Goal: Task Accomplishment & Management: Manage account settings

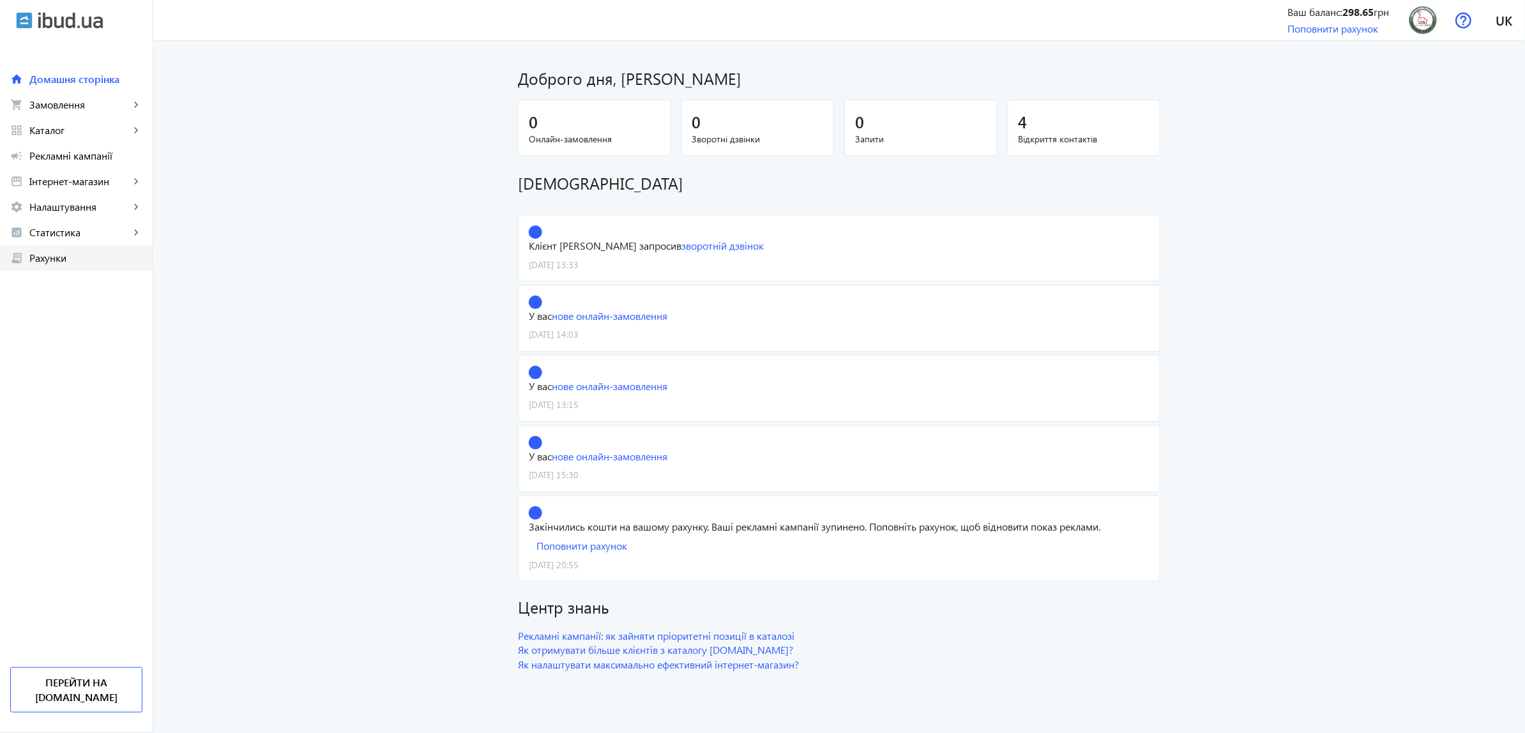
click at [78, 264] on span "Рахунки" at bounding box center [85, 258] width 113 height 13
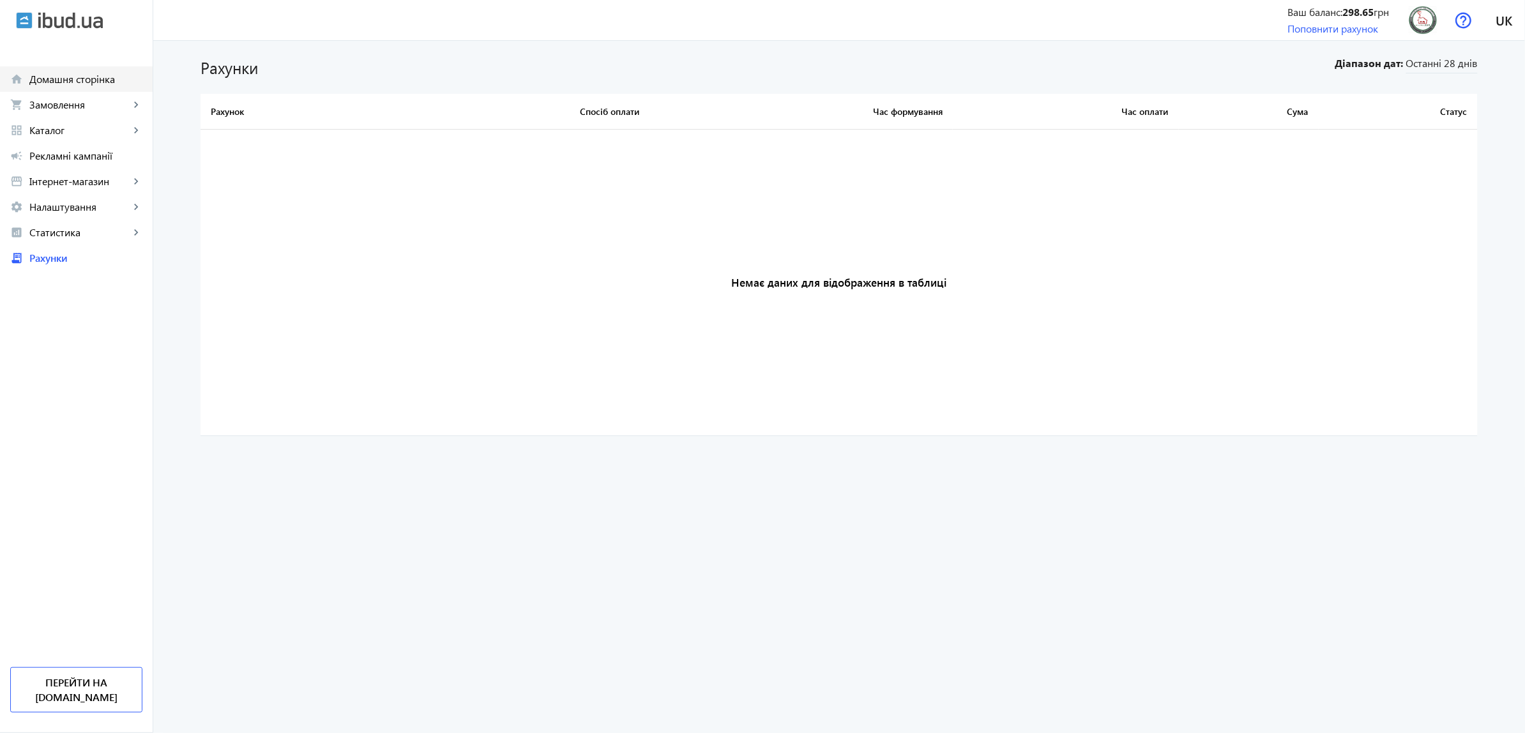
click at [90, 83] on span "Домашня сторінка" at bounding box center [85, 79] width 113 height 13
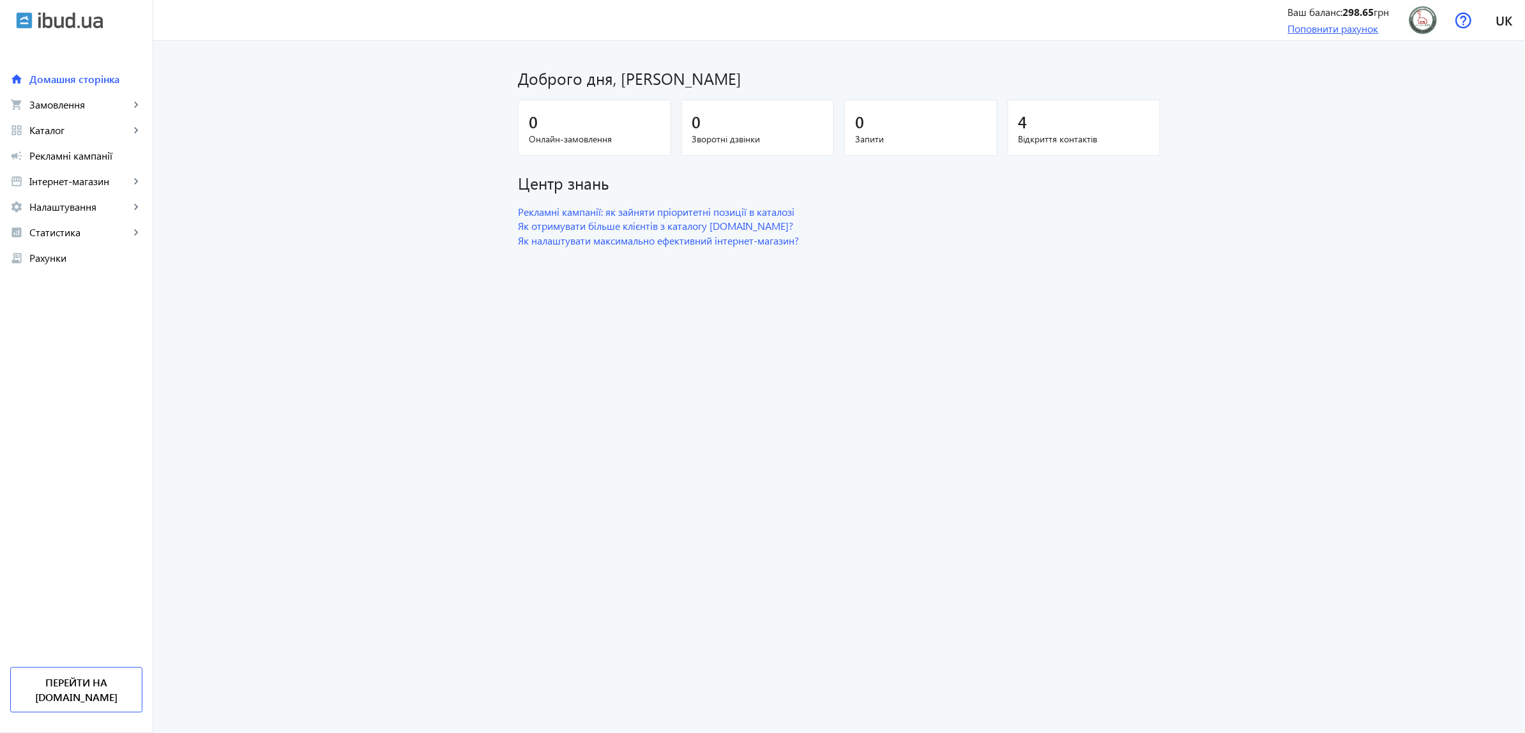
click at [1307, 32] on link "Поповнити рахунок" at bounding box center [1333, 28] width 91 height 13
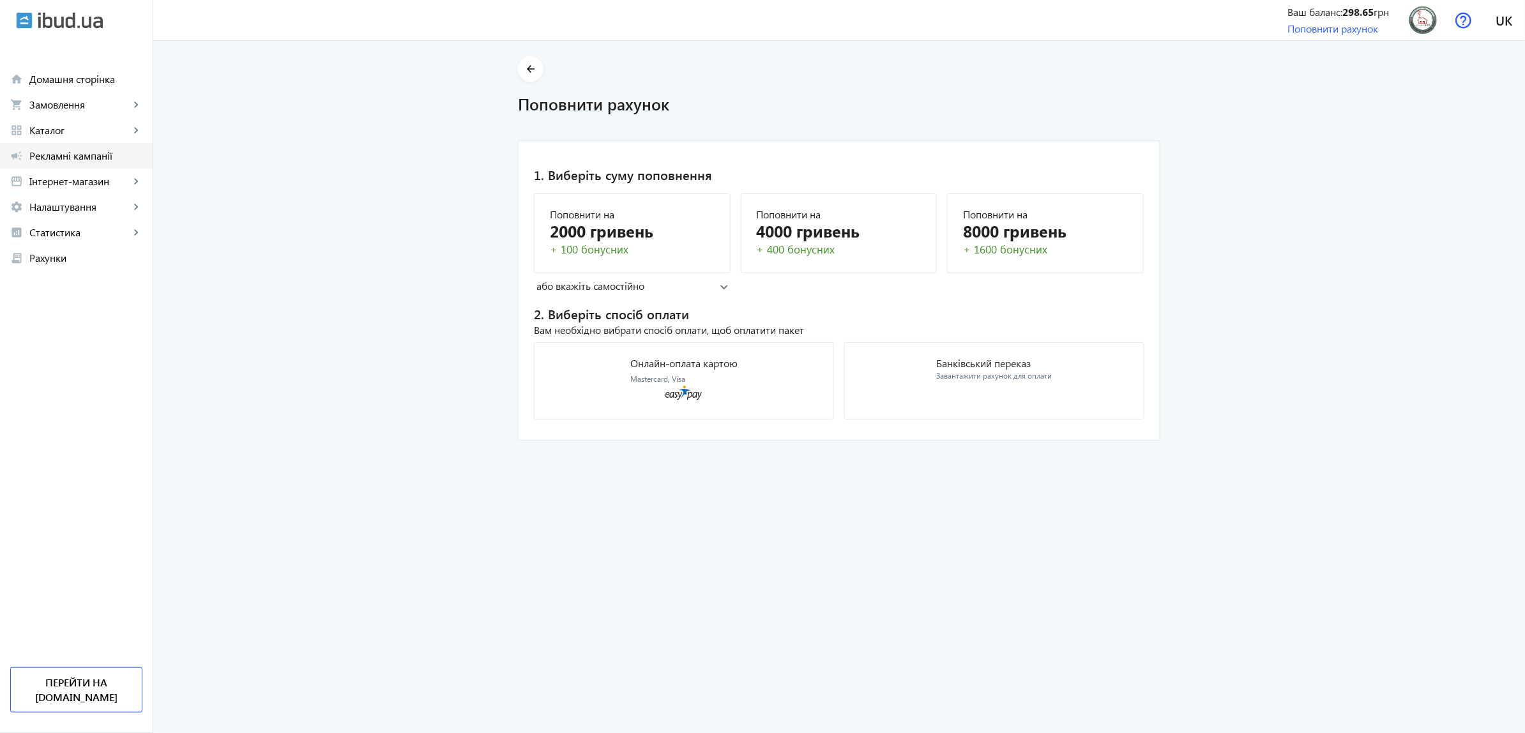
click at [109, 161] on span "Рекламні кампанії" at bounding box center [85, 155] width 113 height 13
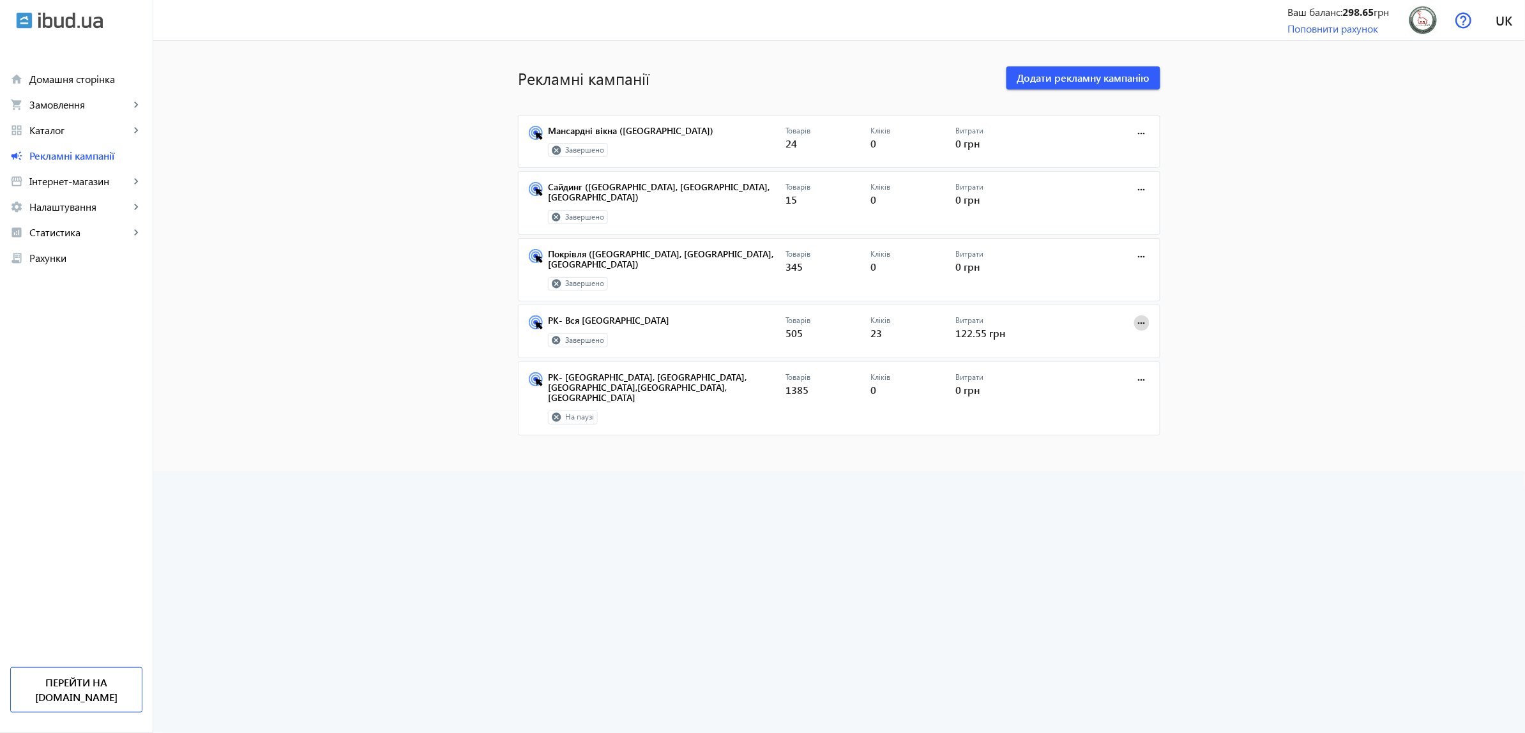
click at [1134, 316] on mat-icon "more_horiz" at bounding box center [1141, 323] width 14 height 14
click at [1118, 334] on span "Редагувати" at bounding box center [1102, 333] width 67 height 10
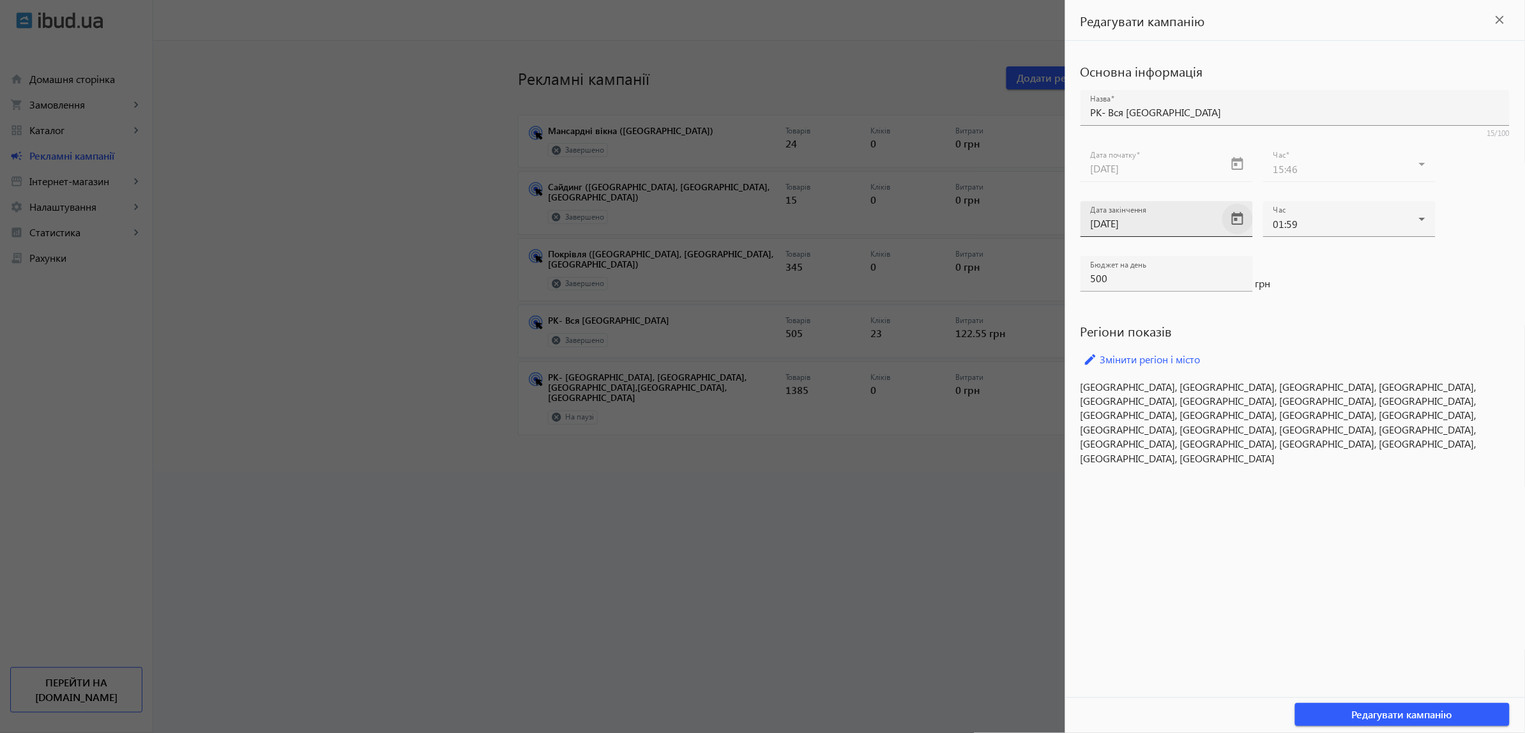
click at [1242, 221] on span "Open calendar" at bounding box center [1237, 219] width 31 height 31
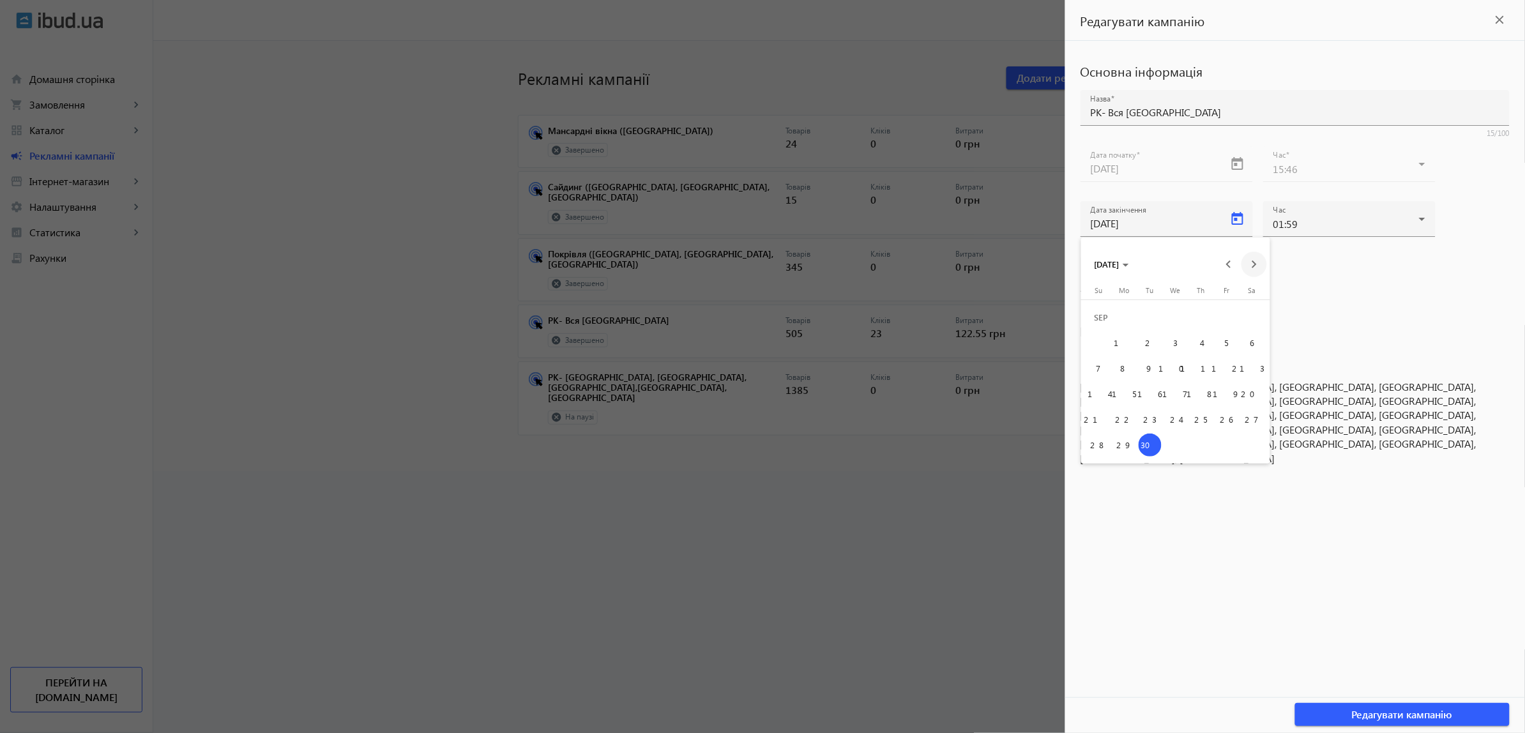
click at [1251, 266] on span "Next month" at bounding box center [1254, 265] width 26 height 26
click at [1217, 423] on span "31" at bounding box center [1226, 419] width 23 height 23
type input "[DATE]"
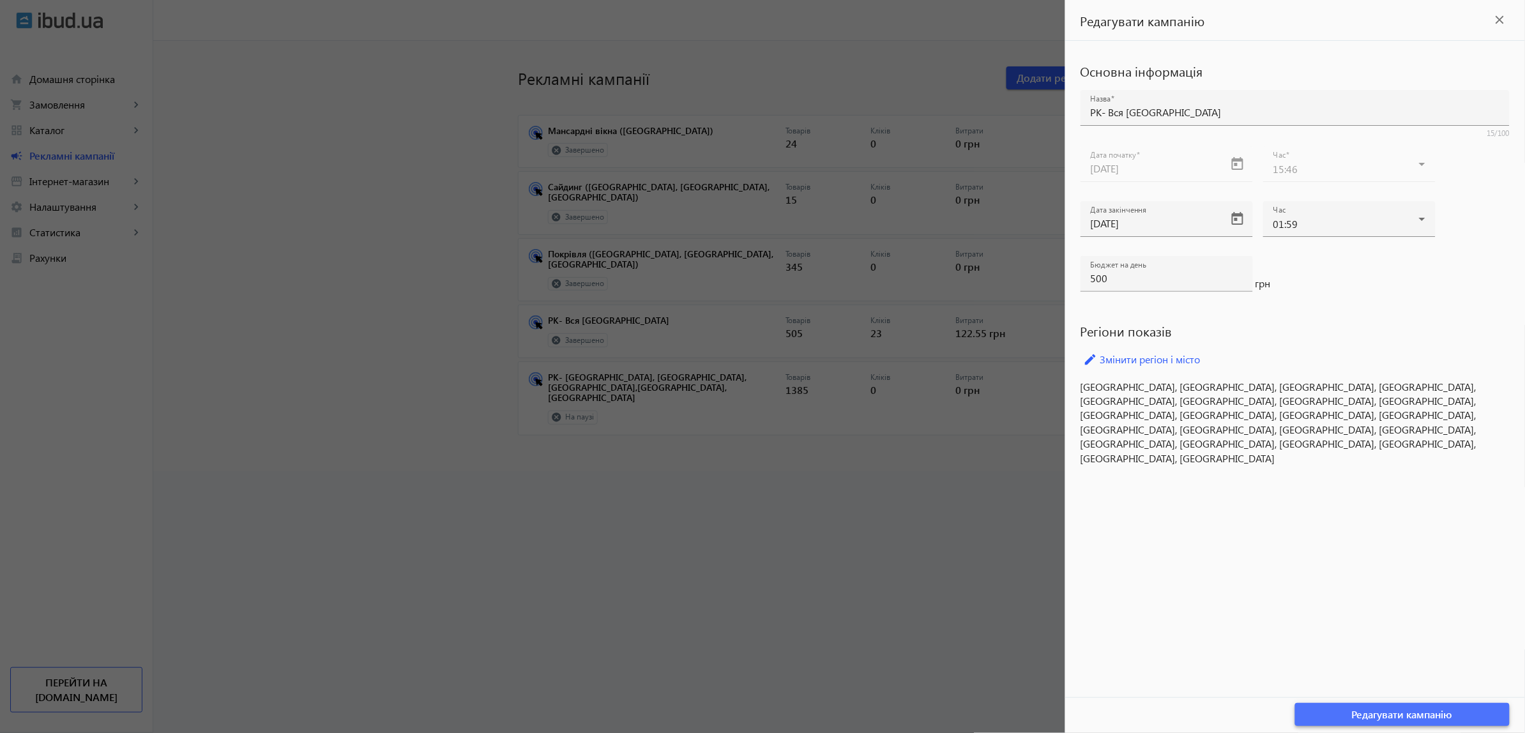
click at [1370, 716] on span "Редагувати кампанію" at bounding box center [1402, 714] width 101 height 14
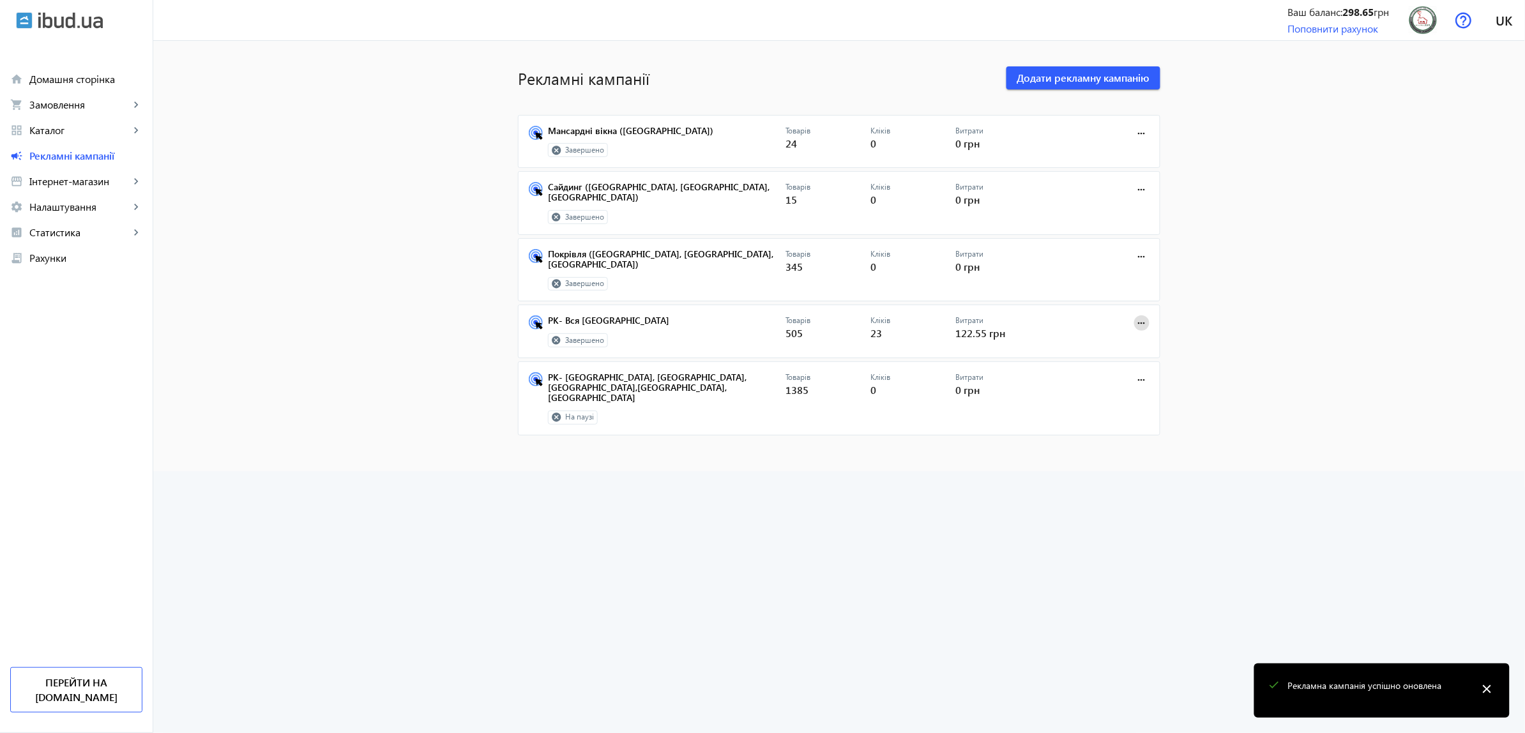
click at [1138, 316] on mat-icon "more_horiz" at bounding box center [1141, 323] width 14 height 14
click at [1111, 328] on span "Редагувати" at bounding box center [1102, 333] width 67 height 10
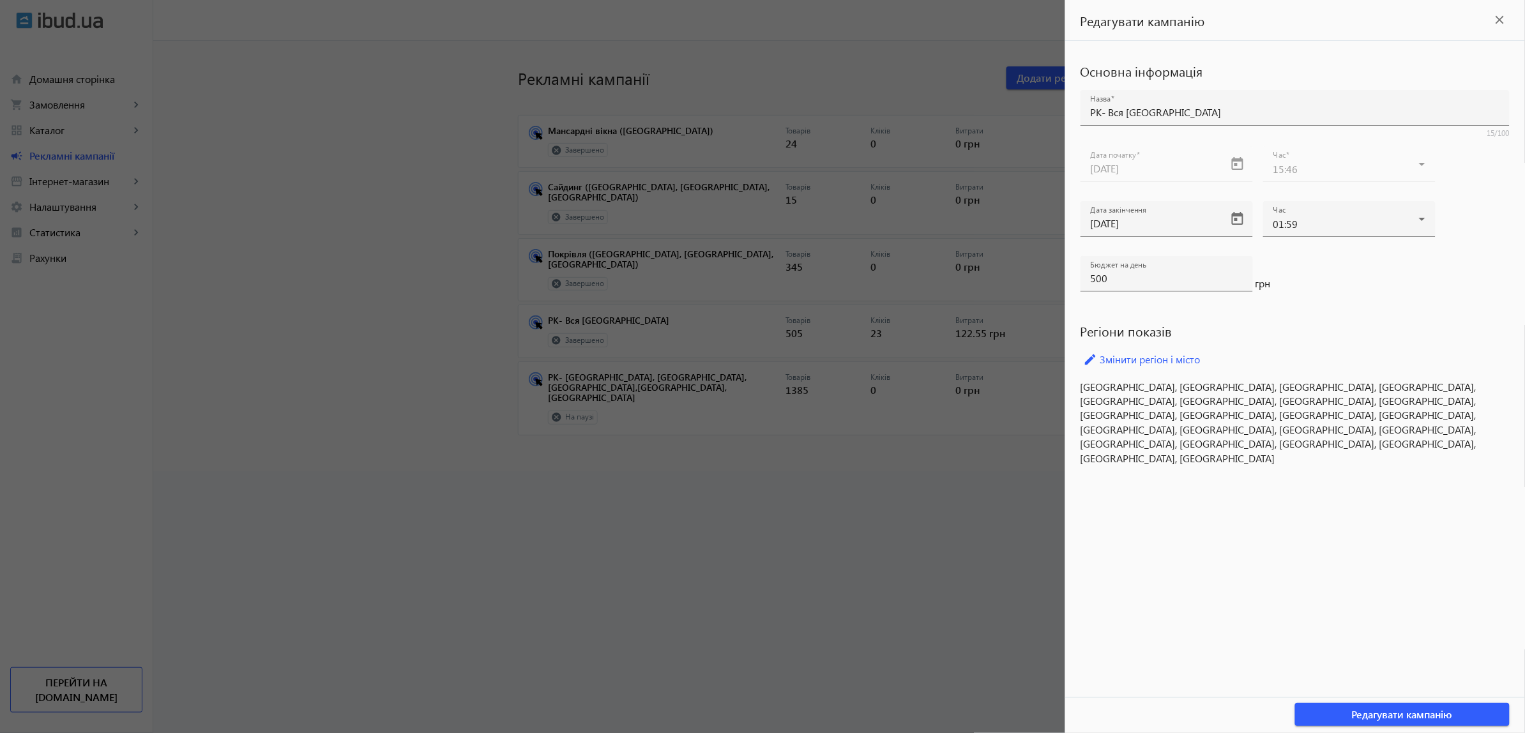
click at [1502, 20] on mat-icon "close" at bounding box center [1499, 19] width 19 height 19
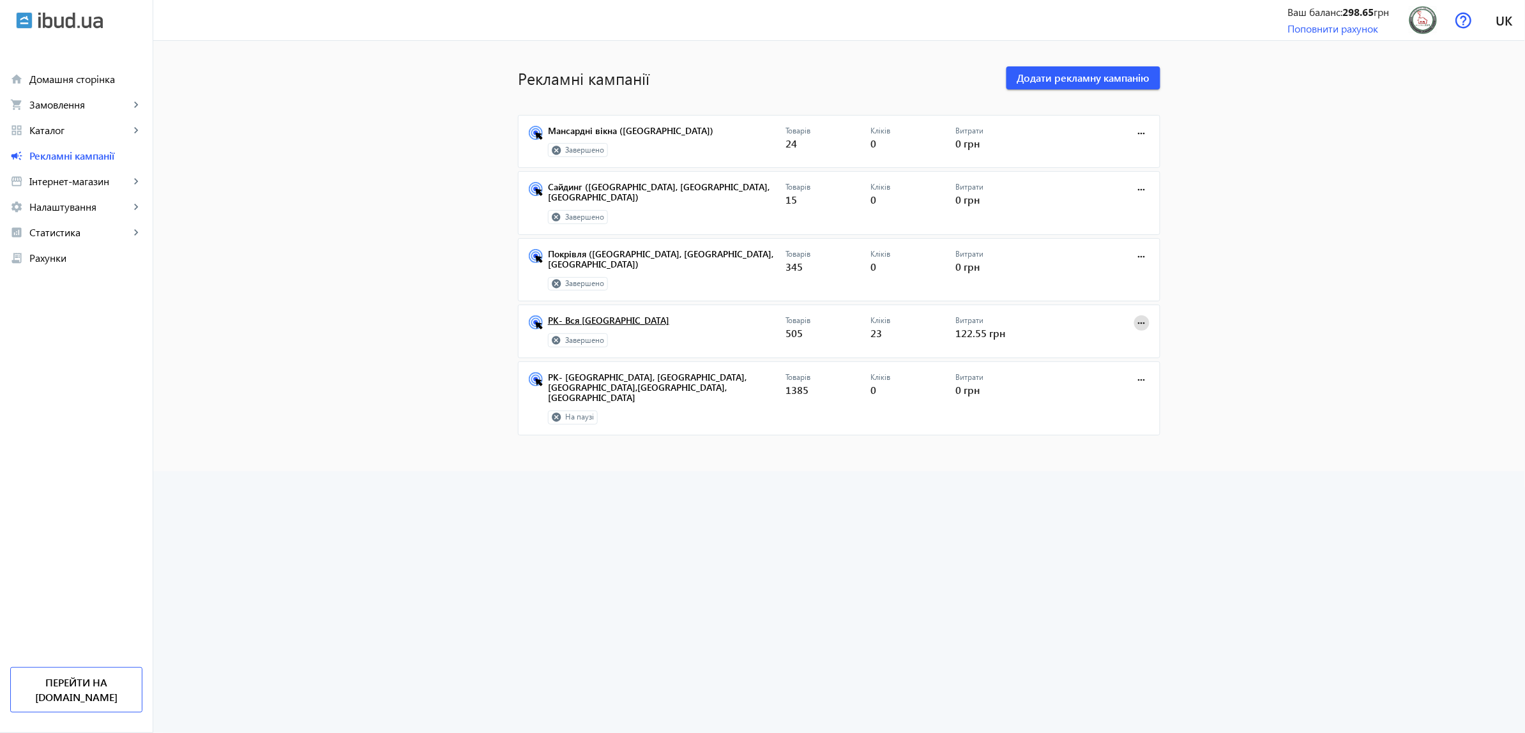
click at [589, 315] on link "РК- Вся [GEOGRAPHIC_DATA]" at bounding box center [666, 324] width 237 height 18
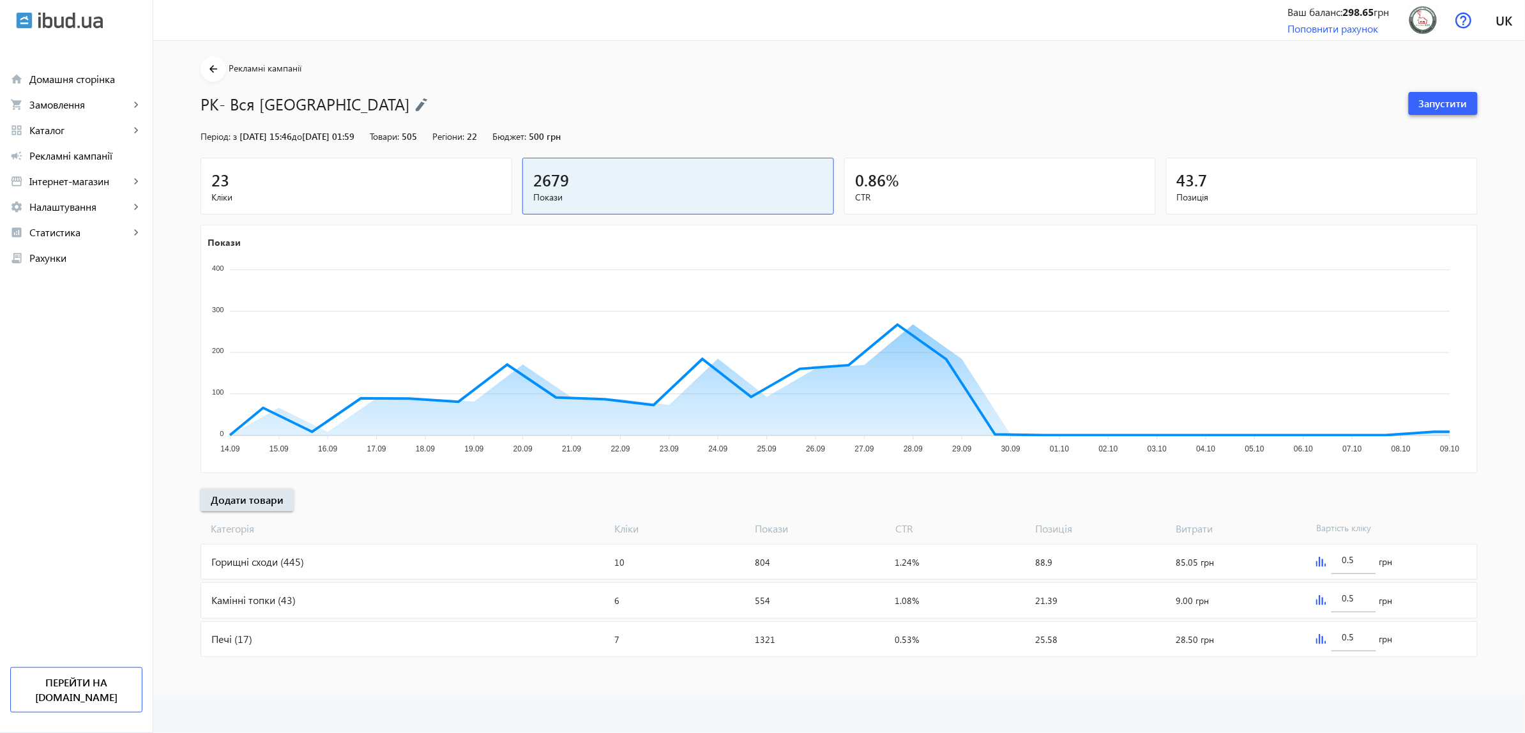
click at [1468, 103] on span at bounding box center [1442, 103] width 69 height 31
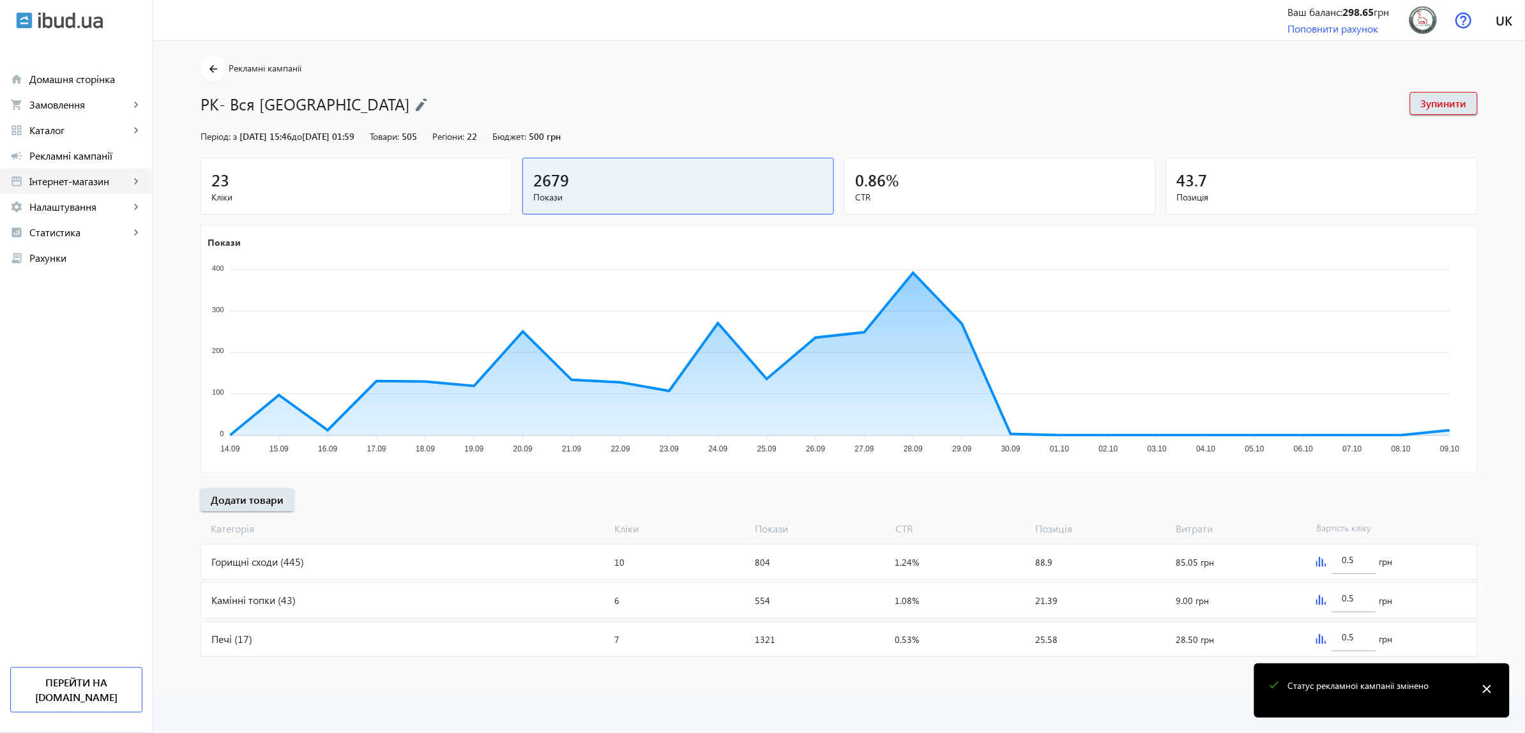
click at [113, 179] on span "Інтернет-магазин" at bounding box center [79, 181] width 100 height 13
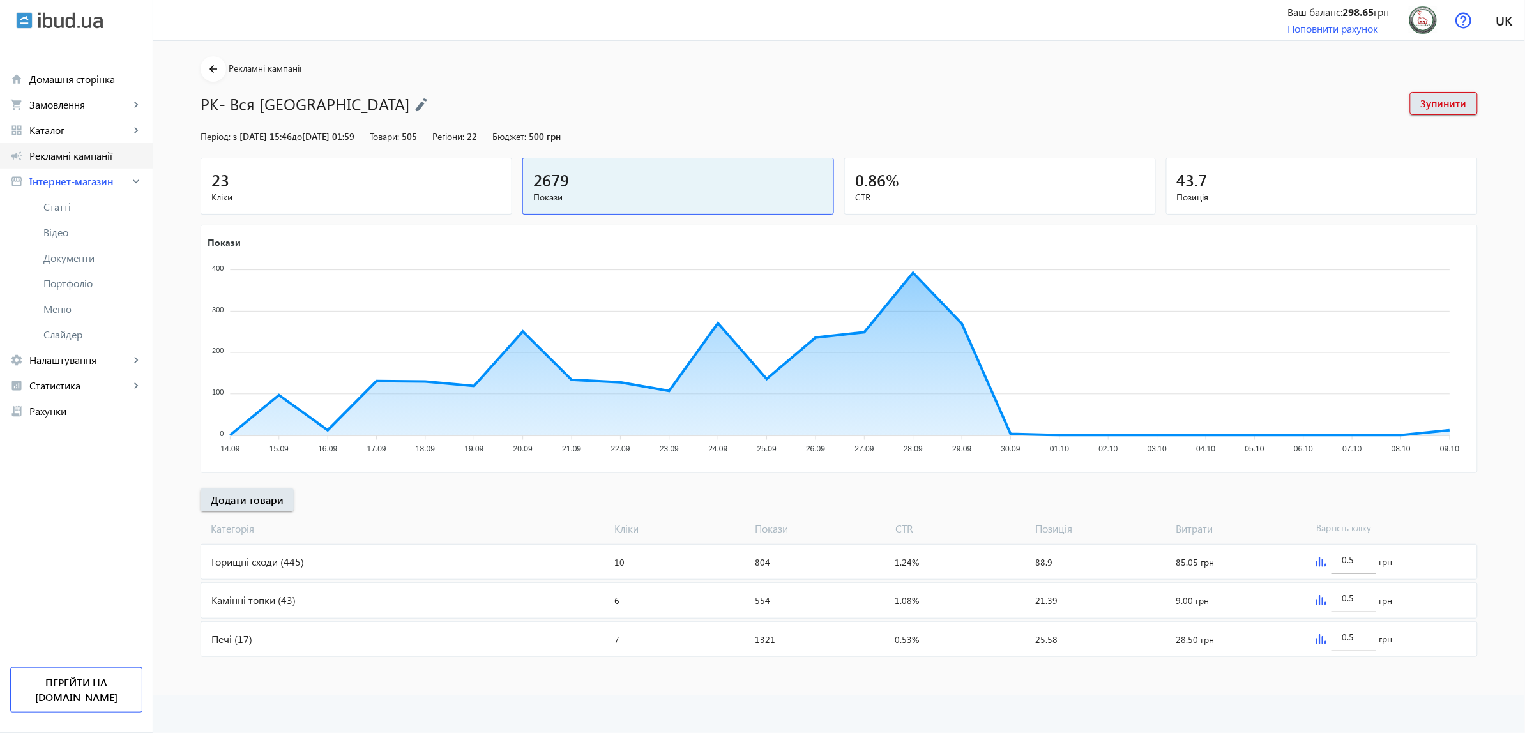
click at [102, 163] on link "campaign Рекламні кампанії" at bounding box center [76, 156] width 153 height 26
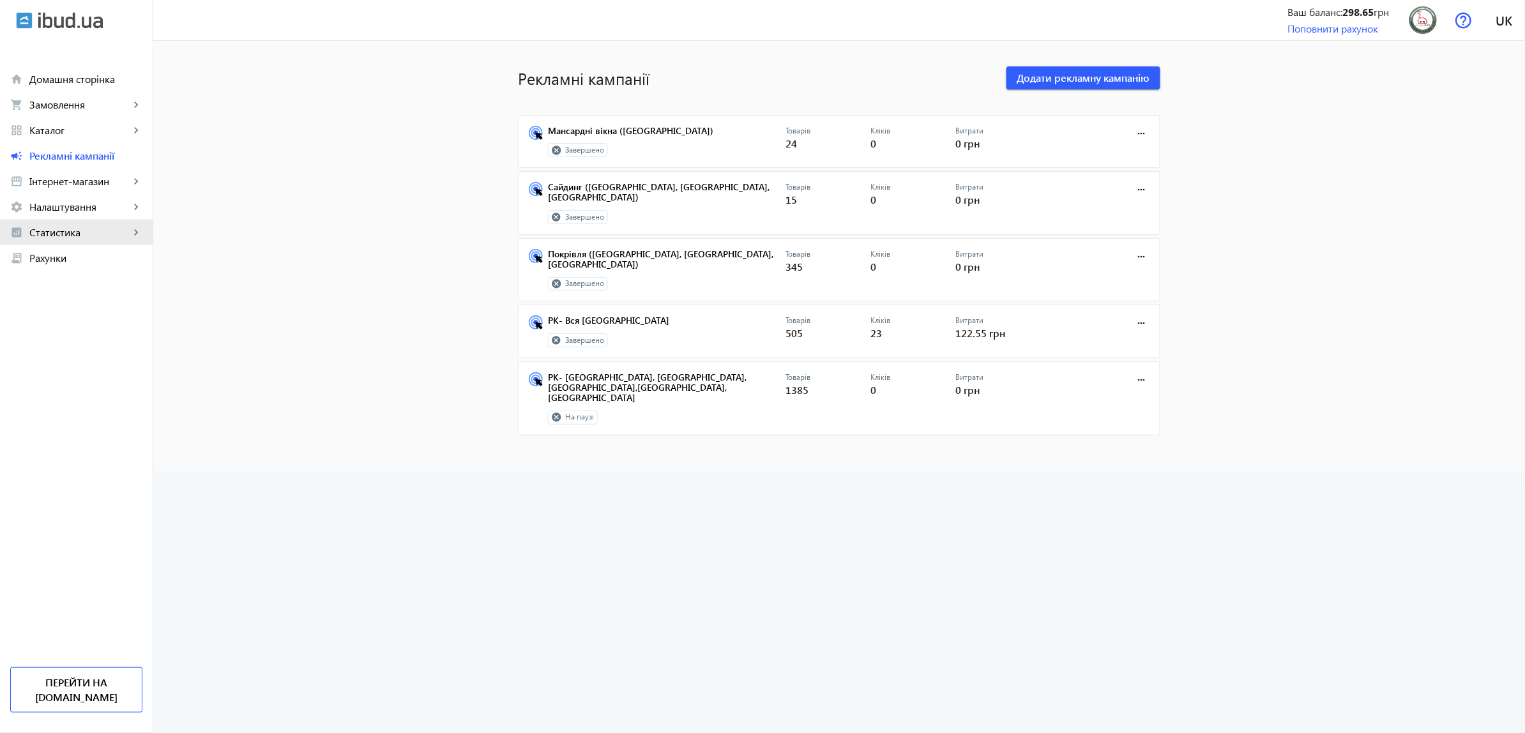
click at [109, 230] on span "Статистика" at bounding box center [79, 232] width 100 height 13
click at [107, 269] on link "Огляд" at bounding box center [76, 258] width 153 height 26
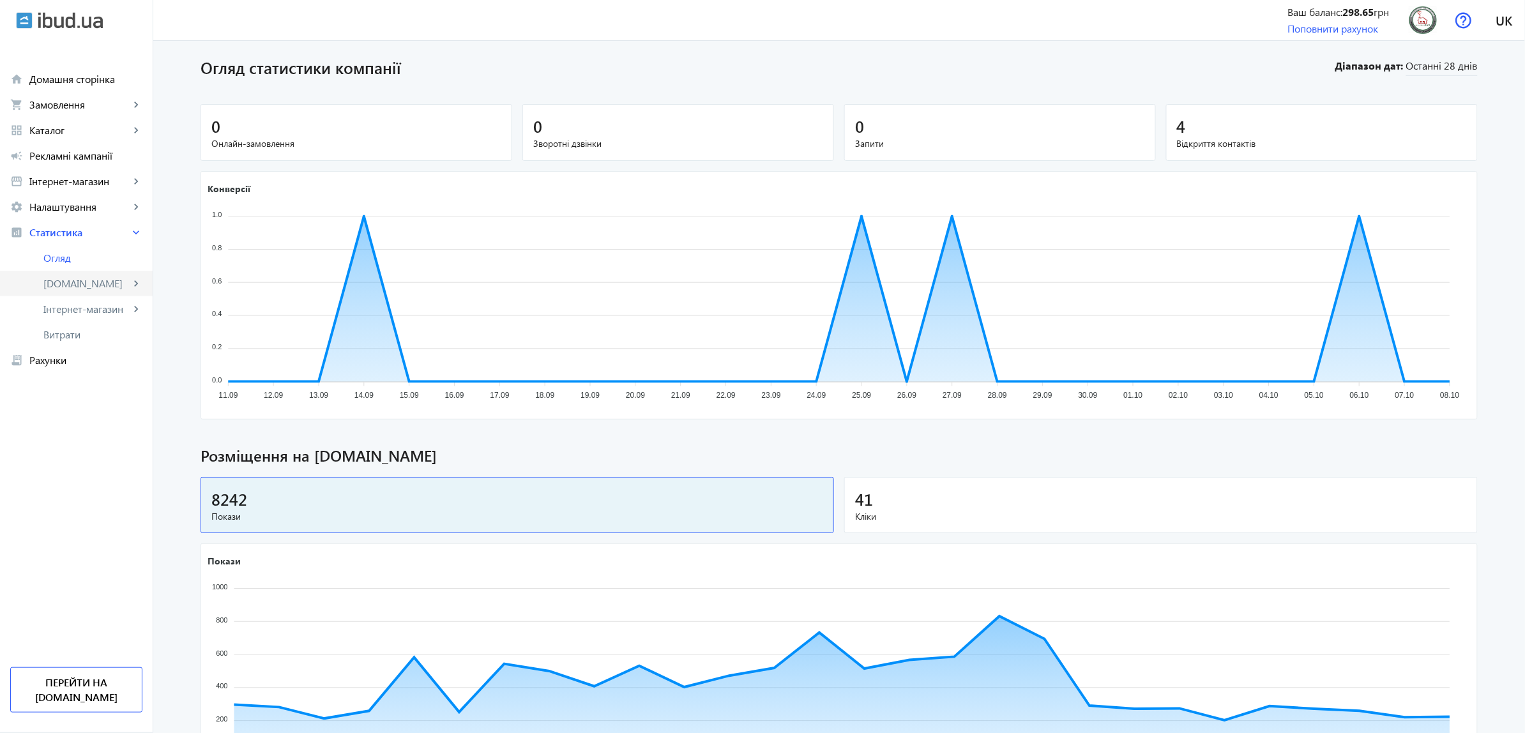
click at [88, 282] on span "[DOMAIN_NAME]" at bounding box center [86, 283] width 86 height 13
click at [103, 377] on link "Інтернет-магазин keyboard_arrow_right" at bounding box center [76, 386] width 153 height 26
click at [109, 336] on span "Огляд" at bounding box center [94, 334] width 96 height 13
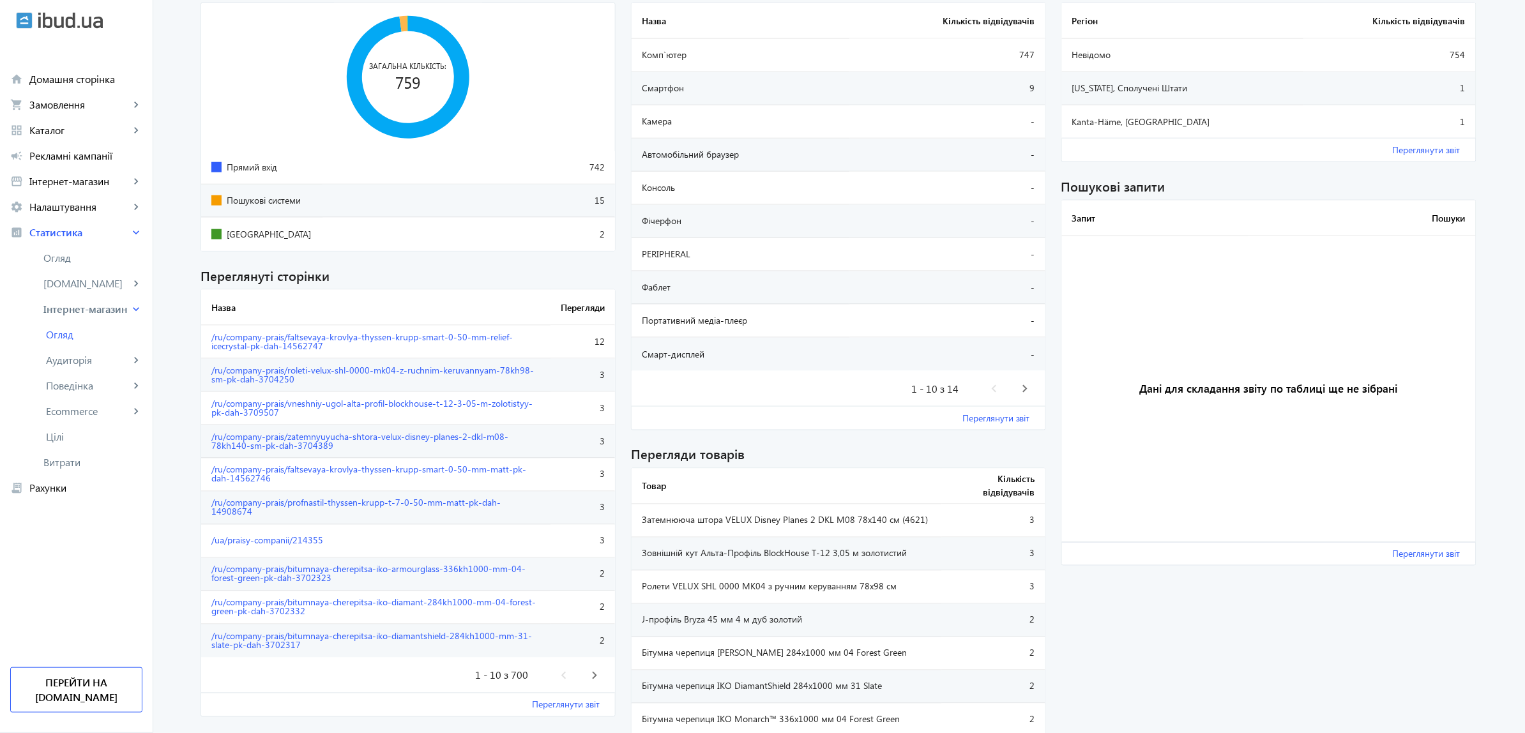
scroll to position [772, 0]
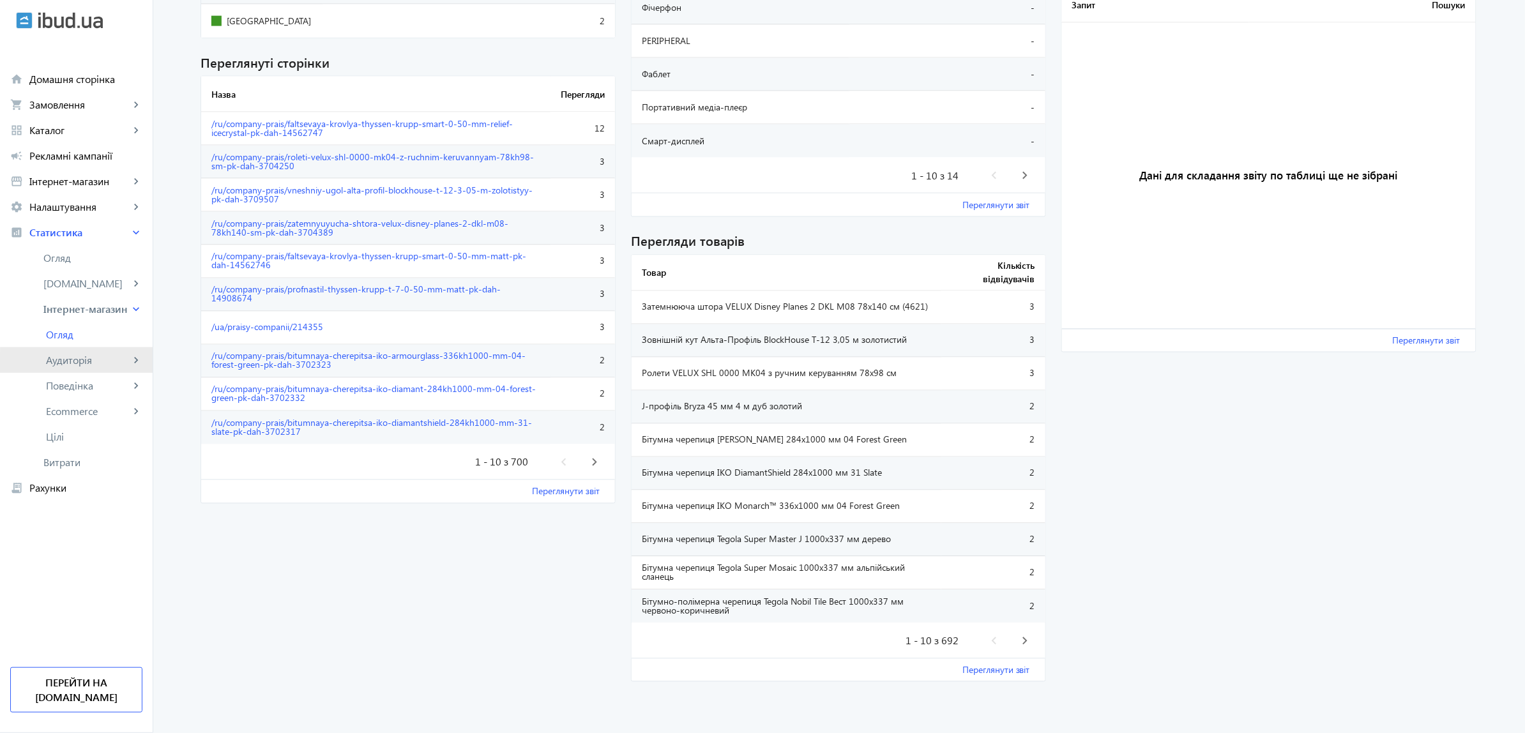
click at [123, 365] on span "Аудиторія" at bounding box center [88, 360] width 84 height 13
click at [123, 453] on link "Поведінка keyboard_arrow_right" at bounding box center [76, 462] width 153 height 26
click at [84, 403] on link "Вміст keyboard_arrow_right" at bounding box center [76, 411] width 153 height 26
click at [114, 439] on span "Сторінки" at bounding box center [94, 436] width 96 height 13
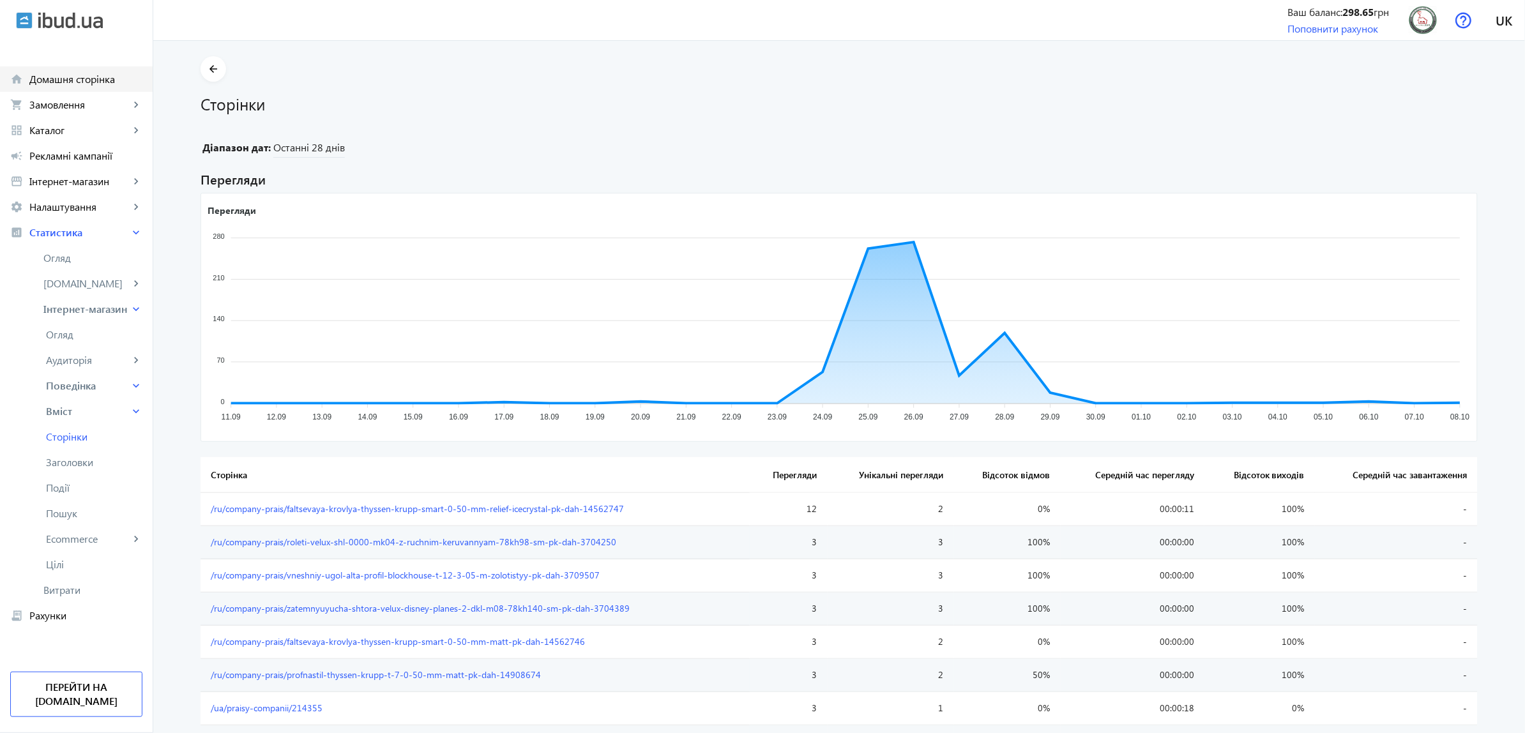
click at [55, 82] on span "Домашня сторінка" at bounding box center [85, 79] width 113 height 13
